Goal: Task Accomplishment & Management: Use online tool/utility

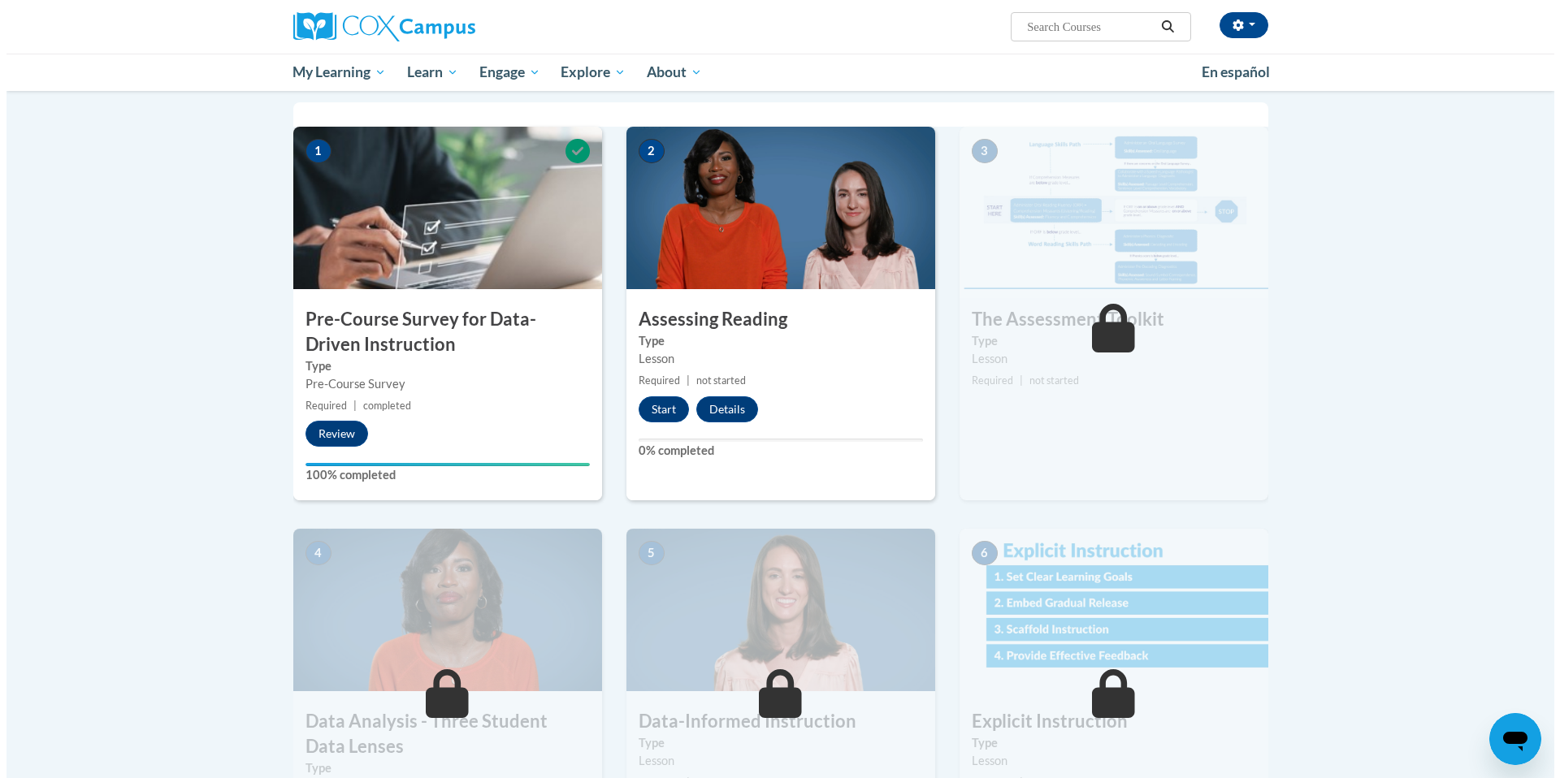
scroll to position [305, 0]
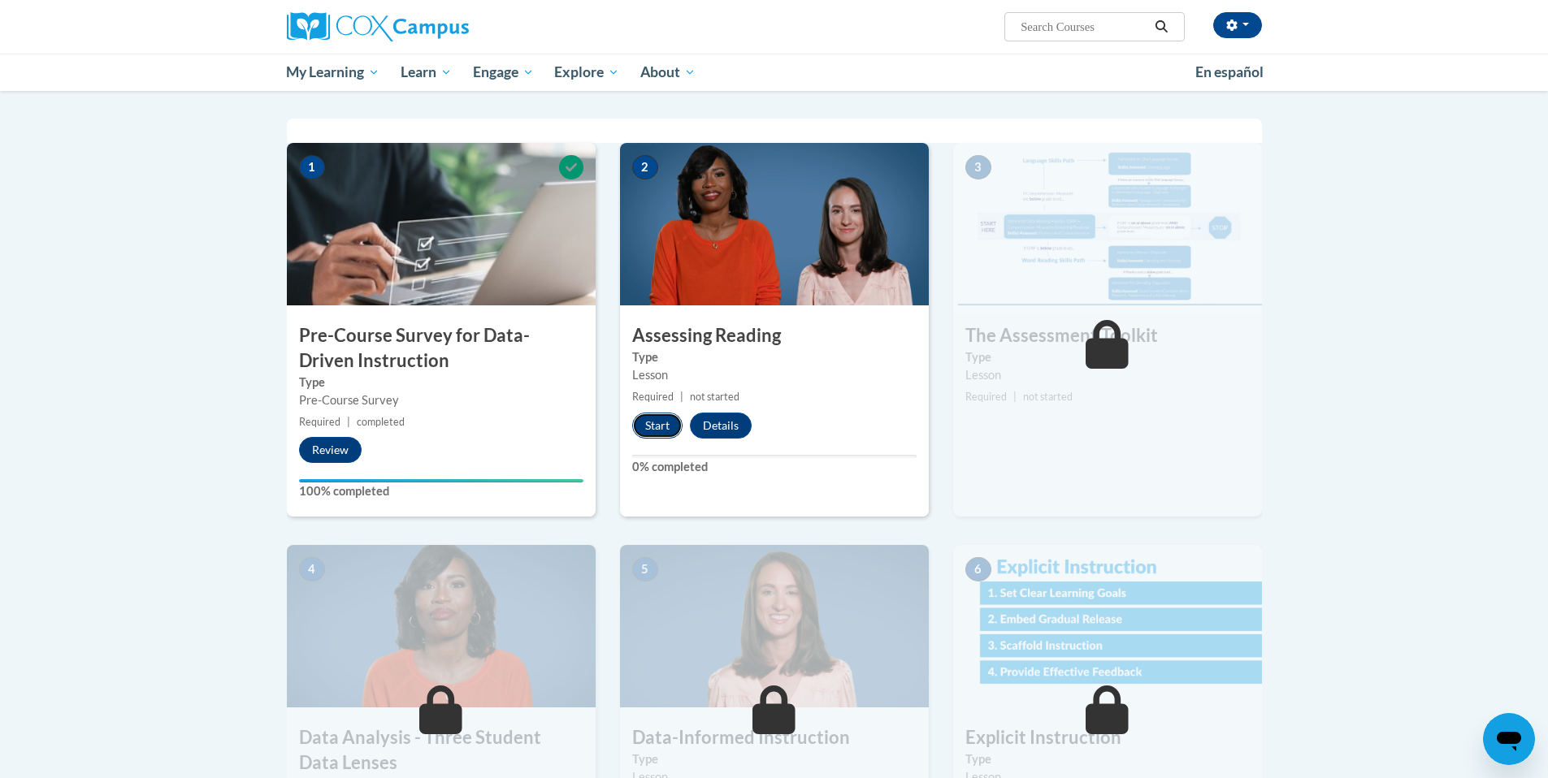
click at [666, 426] on button "Start" at bounding box center [657, 426] width 50 height 26
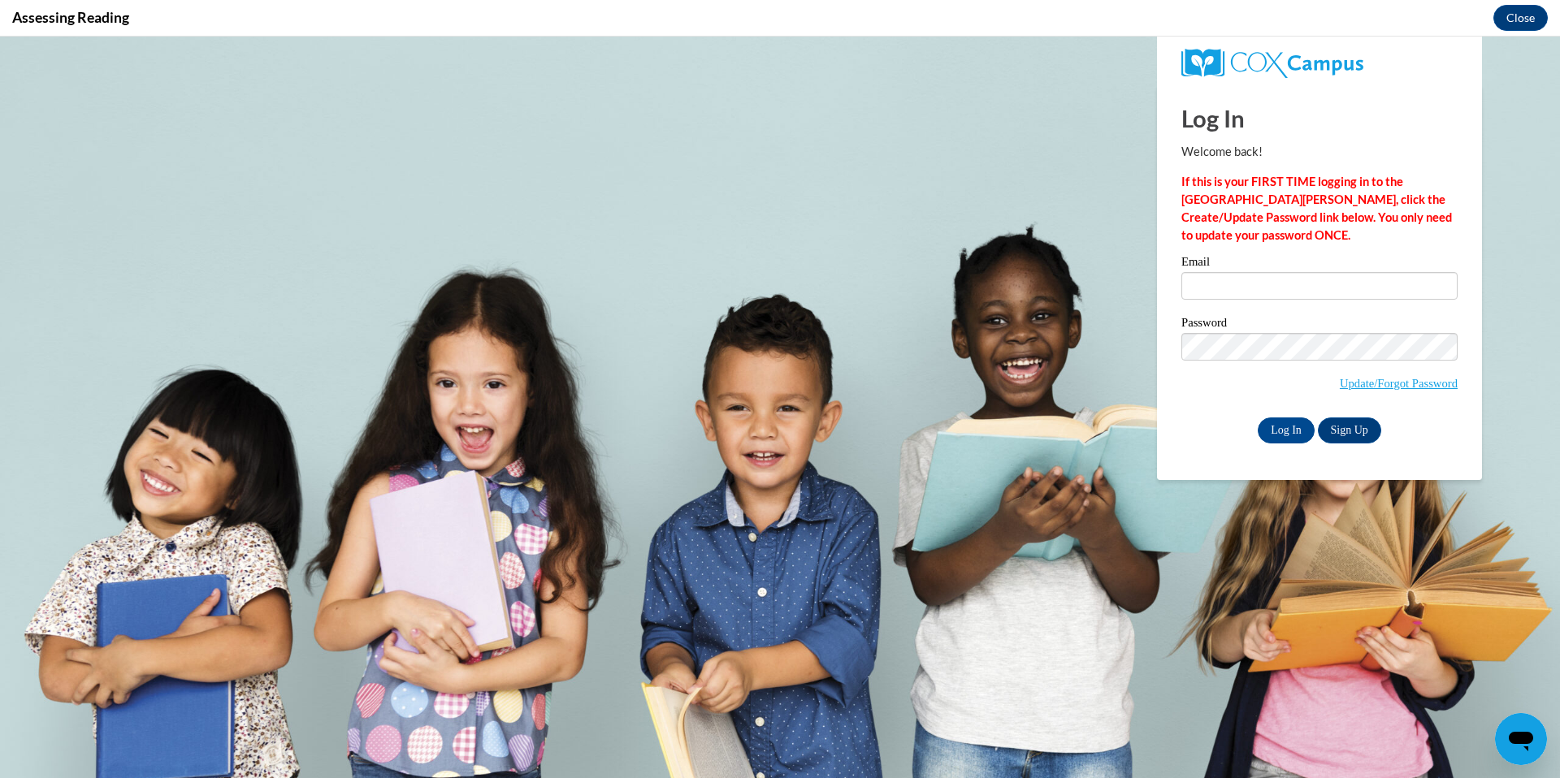
scroll to position [0, 0]
type input "[EMAIL_ADDRESS][DOMAIN_NAME]"
click at [1258, 431] on input "Log In" at bounding box center [1286, 431] width 57 height 26
